Goal: Transaction & Acquisition: Purchase product/service

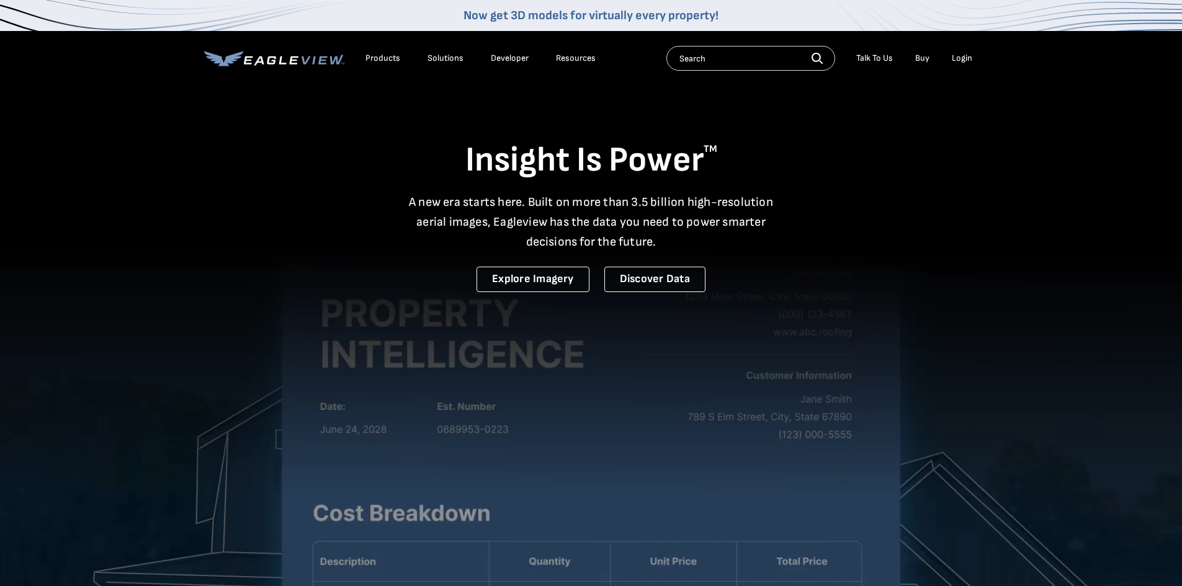
click at [964, 58] on div "Login" at bounding box center [962, 58] width 20 height 11
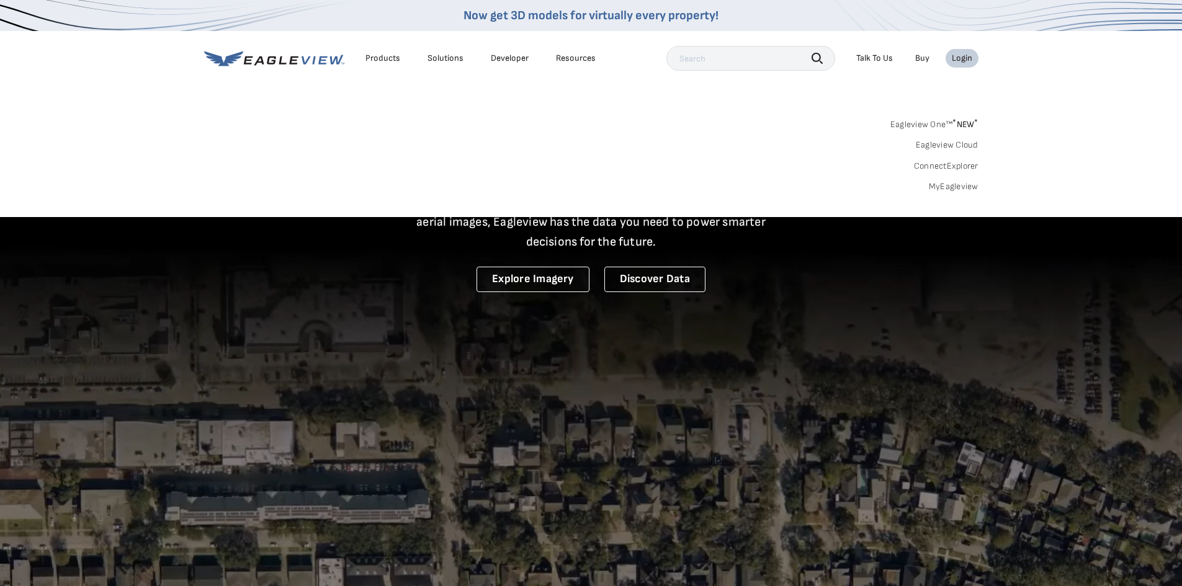
click at [944, 184] on link "MyEagleview" at bounding box center [954, 186] width 50 height 11
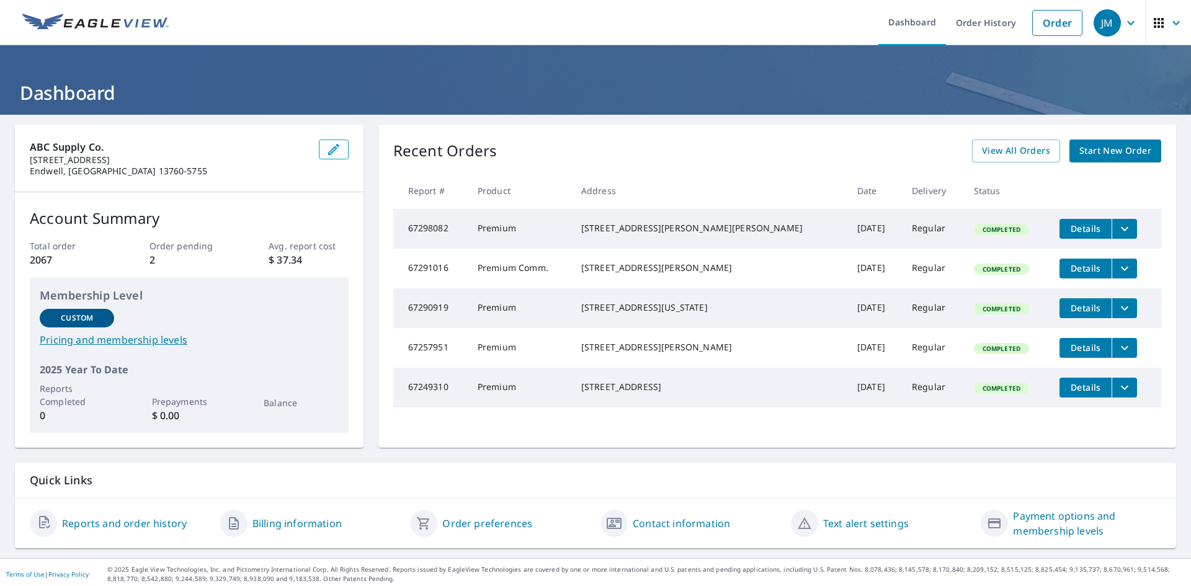
click at [1093, 153] on span "Start New Order" at bounding box center [1116, 151] width 72 height 16
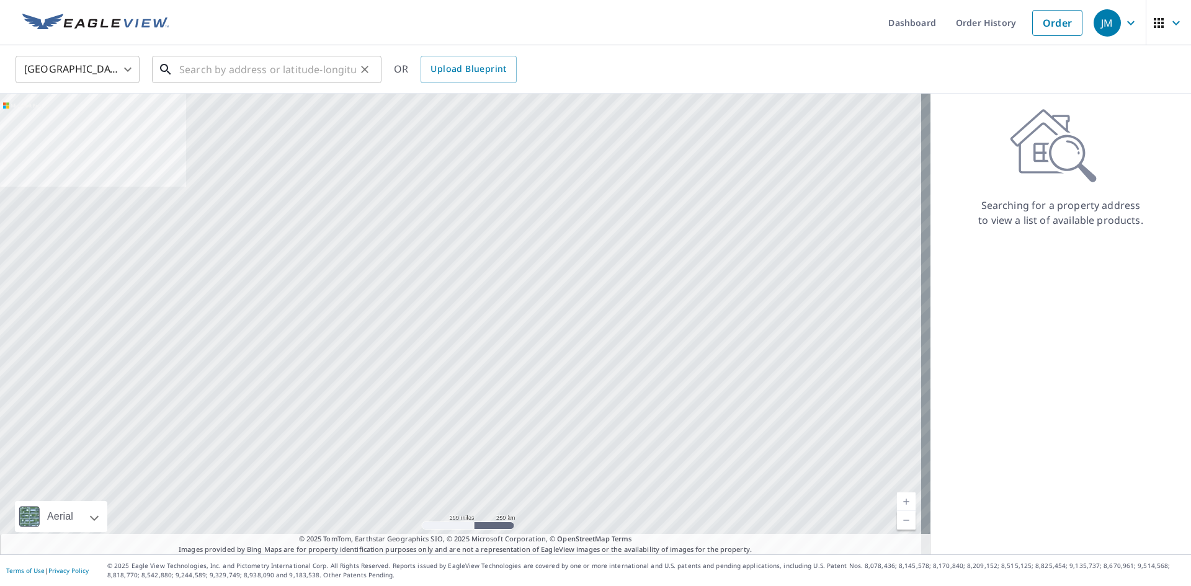
click at [213, 74] on input "text" at bounding box center [267, 69] width 177 height 35
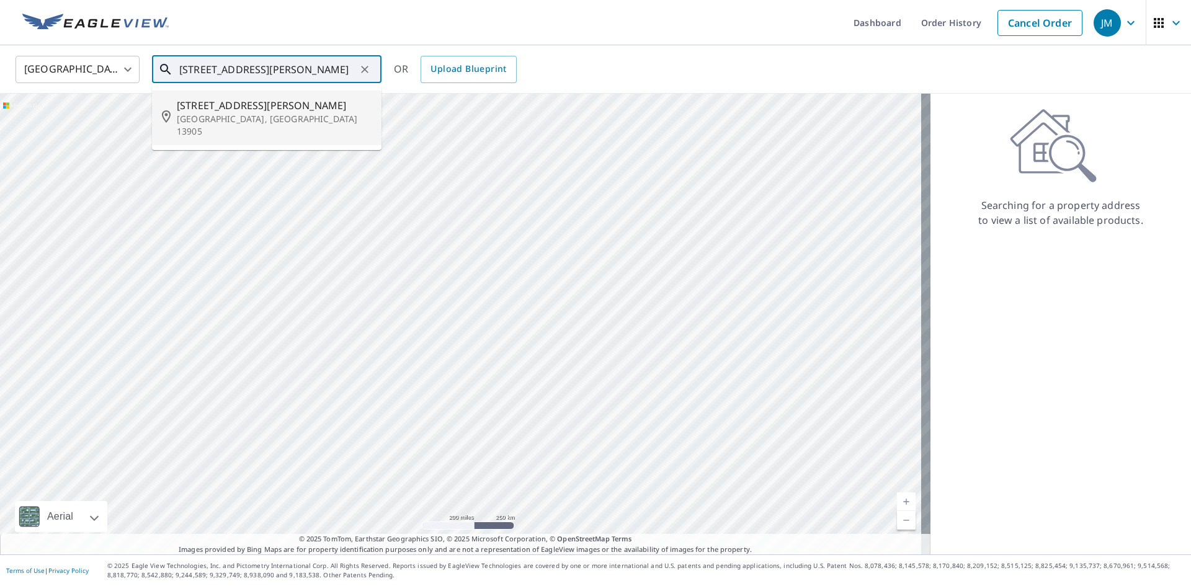
click at [210, 109] on span "[STREET_ADDRESS][PERSON_NAME]" at bounding box center [274, 105] width 195 height 15
type input "[STREET_ADDRESS][PERSON_NAME]"
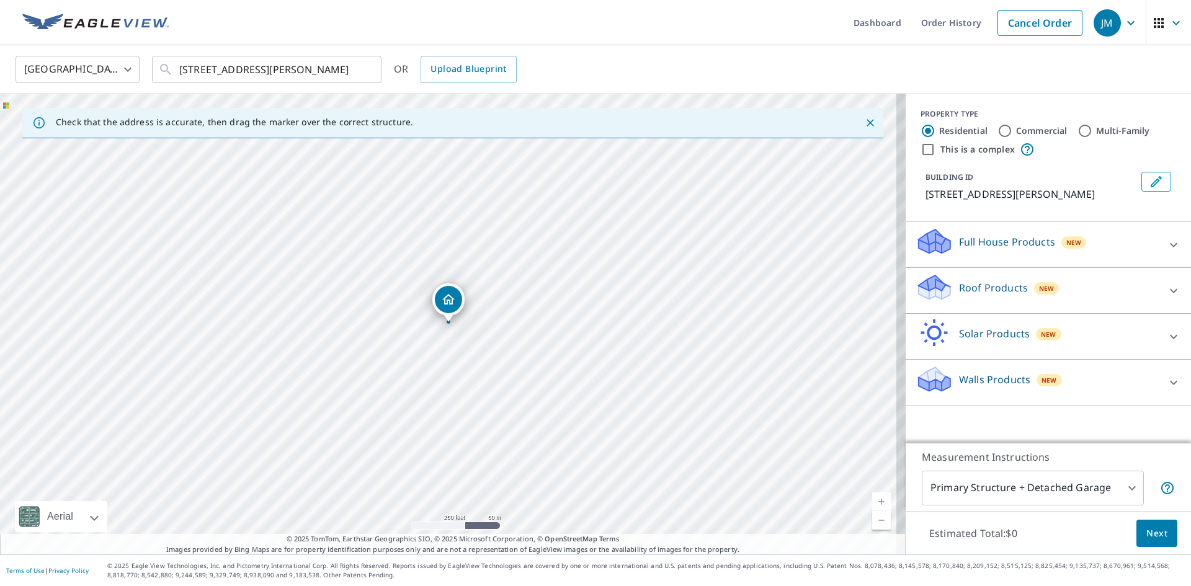
click at [1170, 289] on icon at bounding box center [1173, 291] width 15 height 15
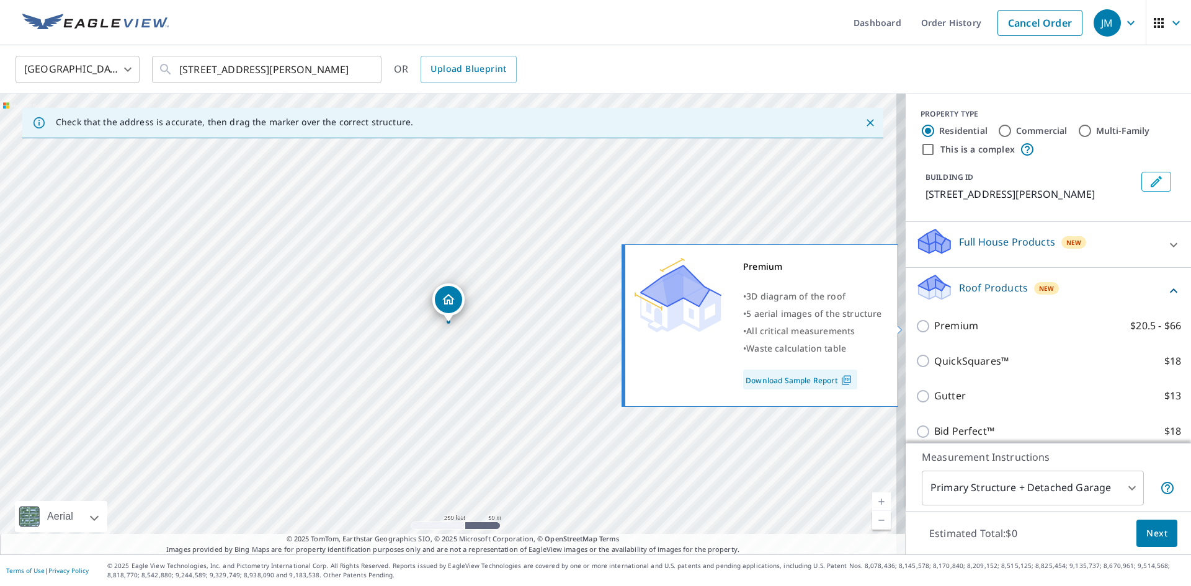
click at [916, 323] on input "Premium $20.5 - $66" at bounding box center [925, 326] width 19 height 15
checkbox input "true"
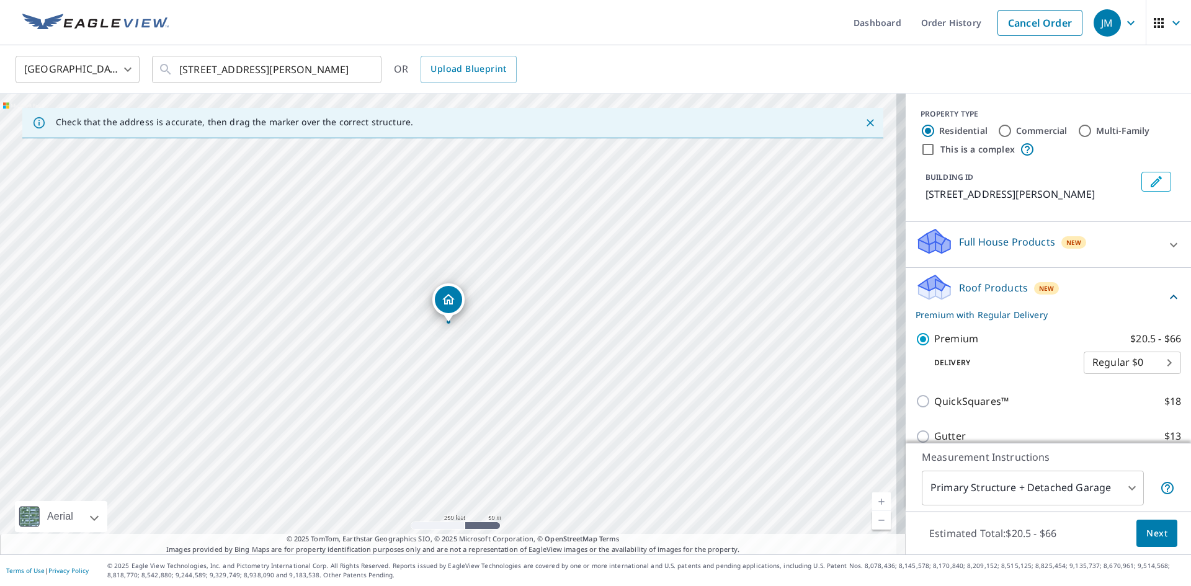
click at [1147, 539] on span "Next" at bounding box center [1157, 534] width 21 height 16
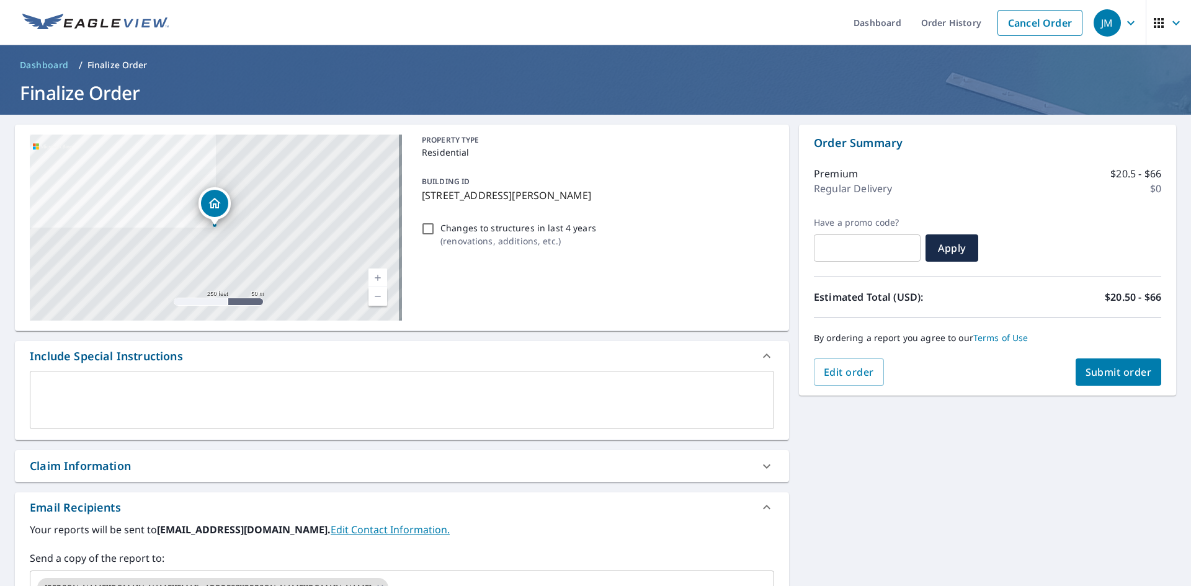
scroll to position [204, 0]
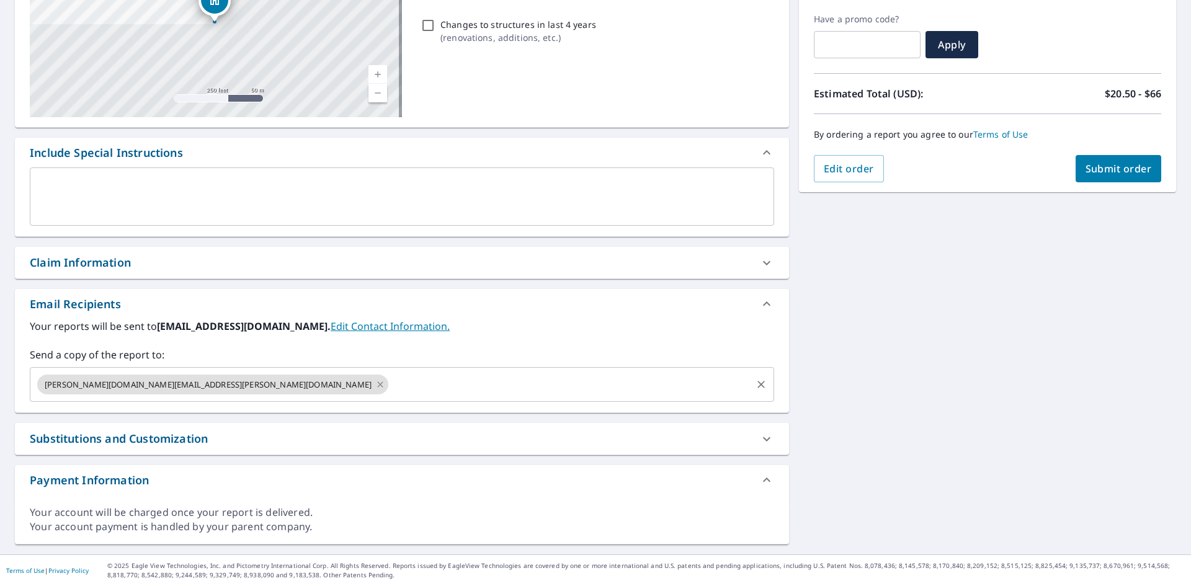
click at [375, 387] on icon at bounding box center [380, 385] width 10 height 14
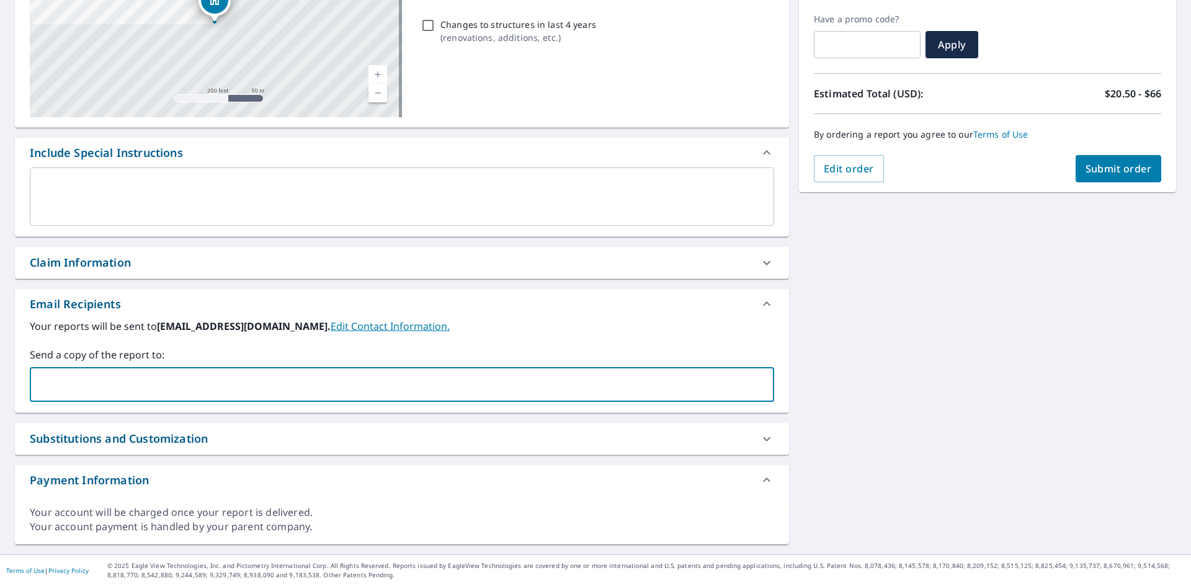
click at [126, 390] on input "text" at bounding box center [392, 385] width 715 height 24
type input "michael.bensley@abcsupply.com"
click at [1124, 169] on span "Submit order" at bounding box center [1119, 169] width 66 height 14
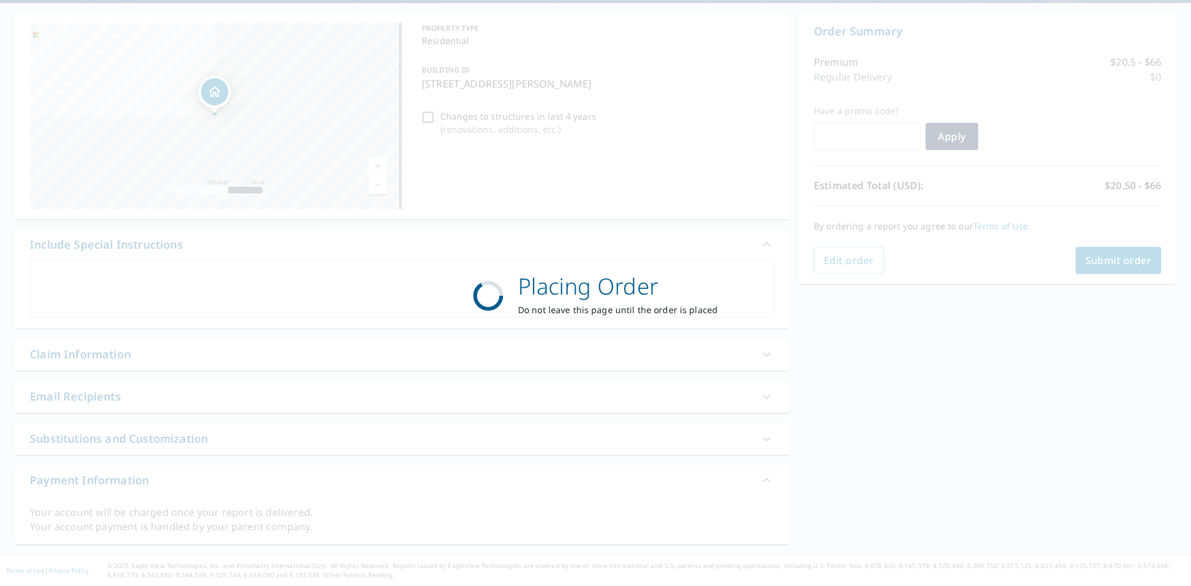
scroll to position [112, 0]
